Goal: Find specific page/section: Find specific page/section

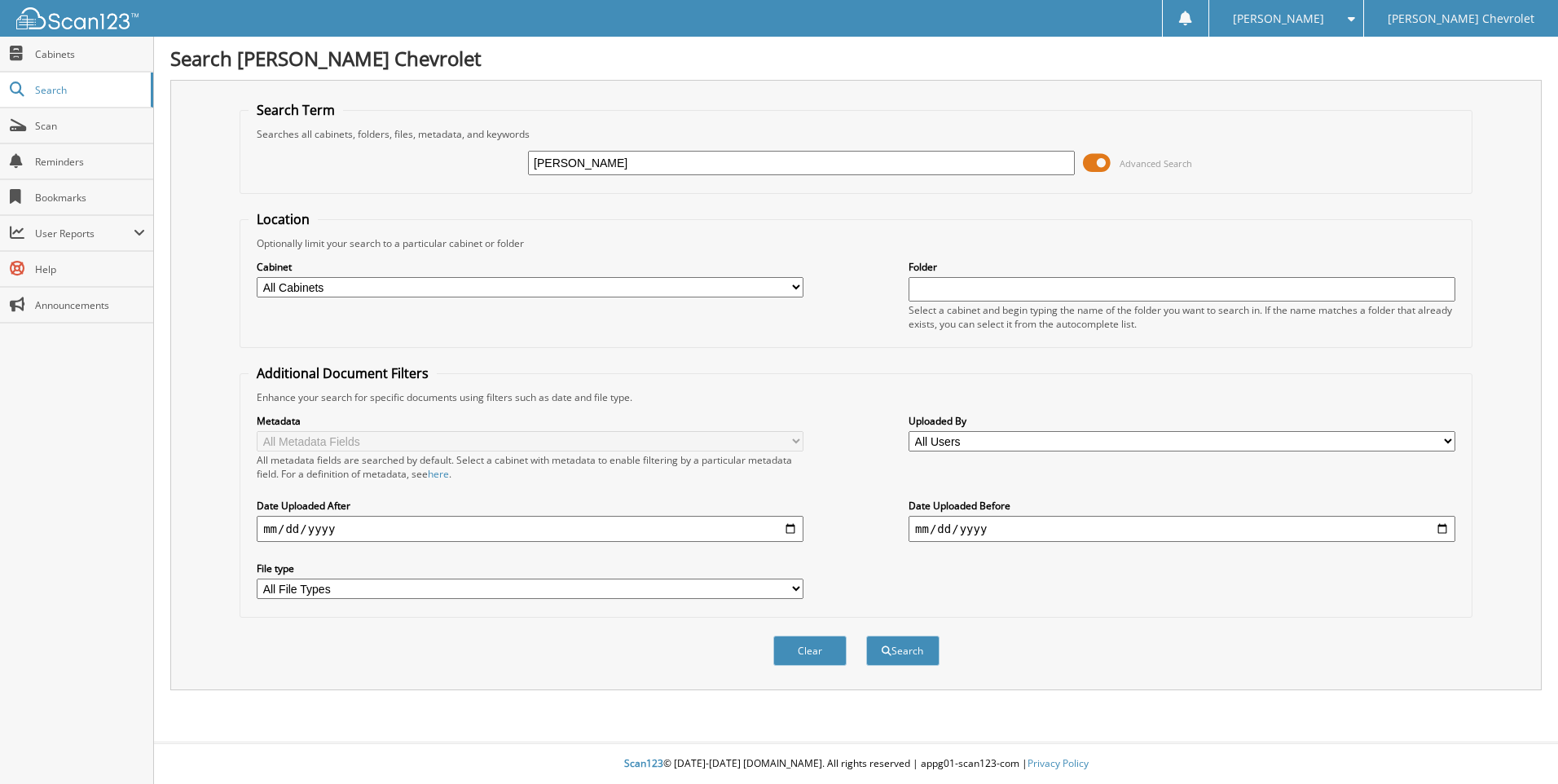
type input "[PERSON_NAME]"
click at [866, 635] on button "Search" at bounding box center [903, 650] width 74 height 30
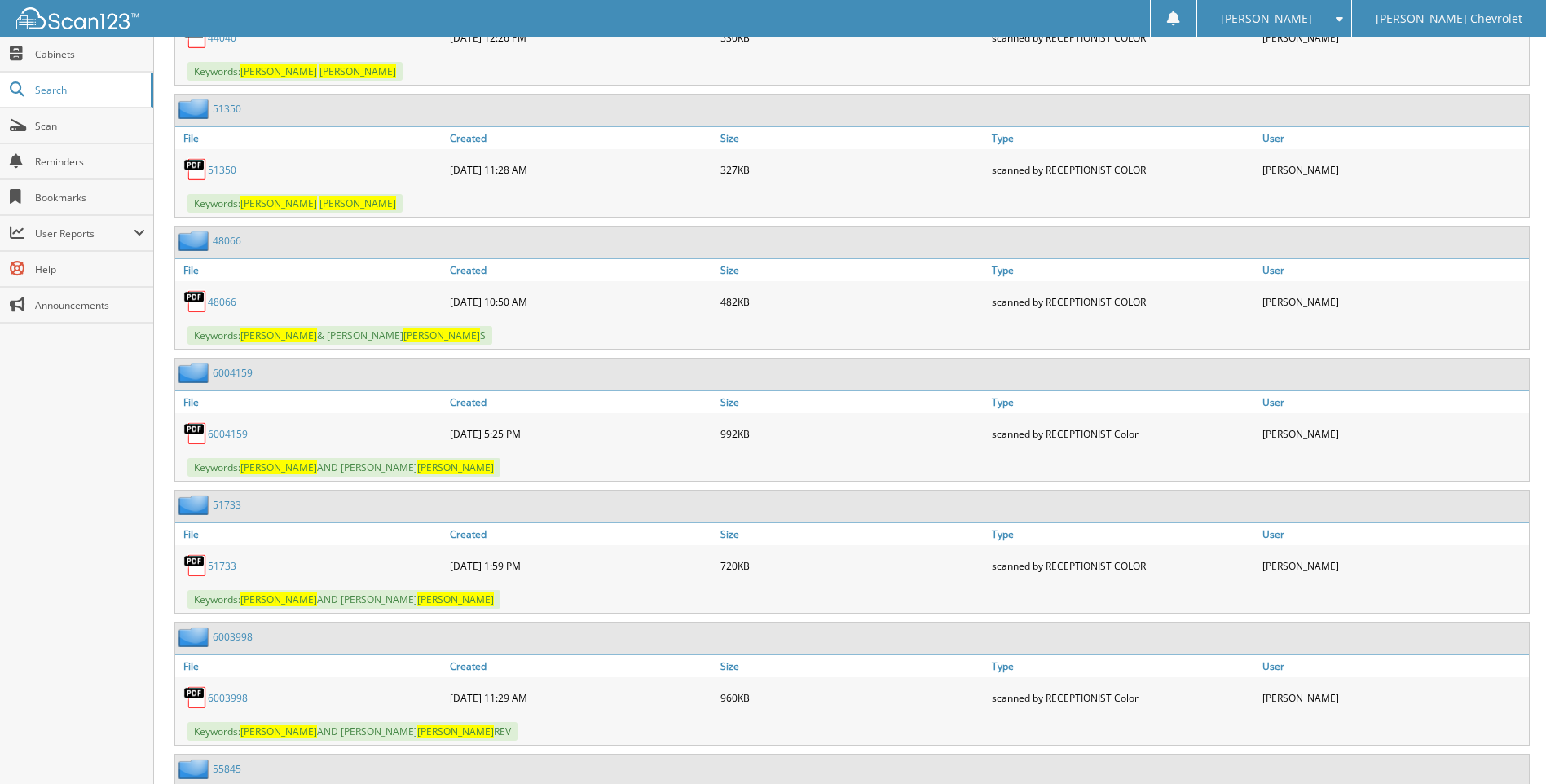
scroll to position [8229, 0]
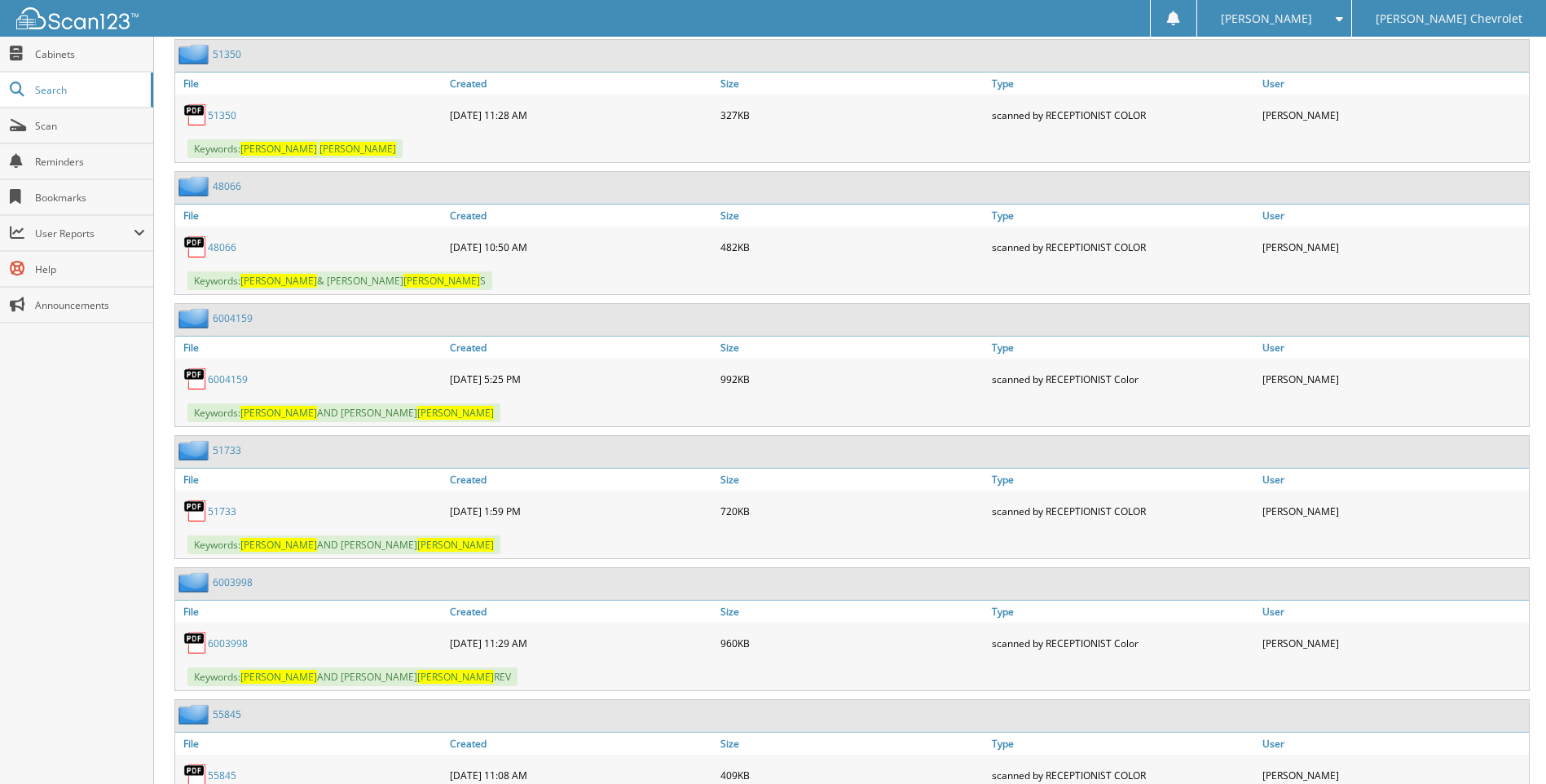
click at [219, 379] on link "6004159" at bounding box center [228, 379] width 40 height 14
